Goal: Contribute content: Add original content to the website for others to see

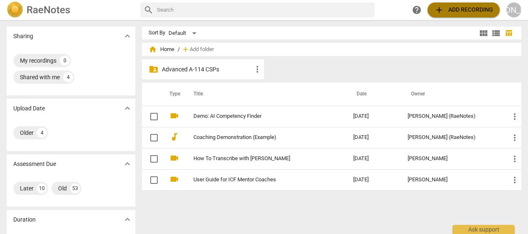
click at [454, 10] on span "add Add recording" at bounding box center [464, 10] width 59 height 10
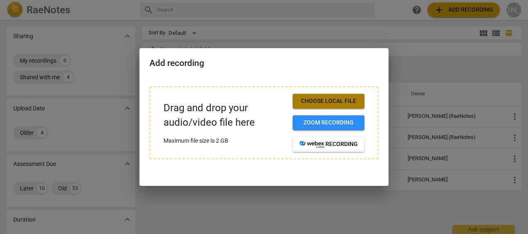
click at [323, 99] on span "Choose local file" at bounding box center [328, 101] width 59 height 8
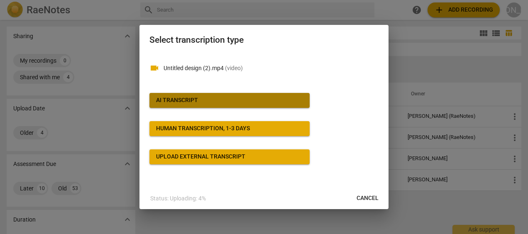
click at [197, 103] on div "AI Transcript" at bounding box center [177, 100] width 42 height 8
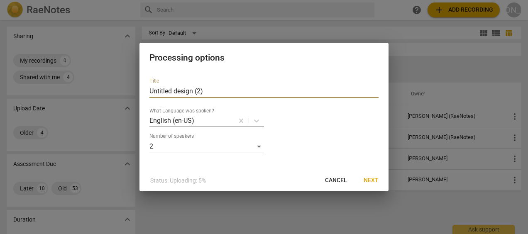
click at [208, 89] on input "Untitled design (2)" at bounding box center [264, 91] width 229 height 13
type input "U"
type input "CSP 4"
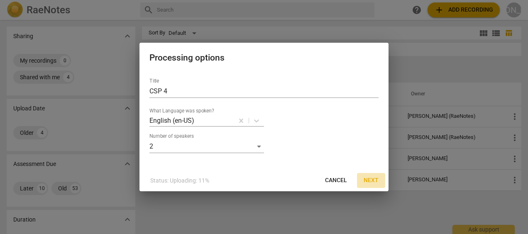
click at [374, 179] on span "Next" at bounding box center [371, 181] width 15 height 8
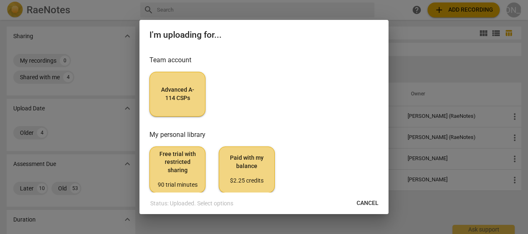
click at [176, 90] on span "Advanced A-114 CSPs" at bounding box center [178, 94] width 42 height 16
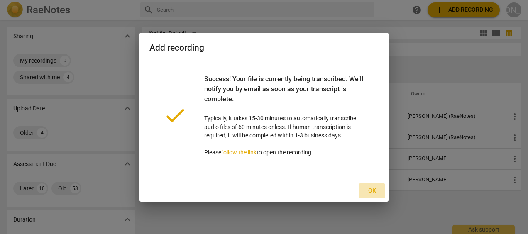
click at [372, 191] on span "Ok" at bounding box center [372, 191] width 13 height 8
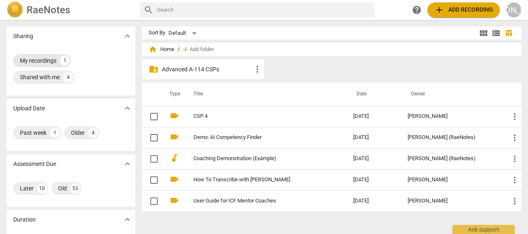
click at [34, 62] on div "My recordings" at bounding box center [38, 60] width 37 height 8
